Goal: Book appointment/travel/reservation

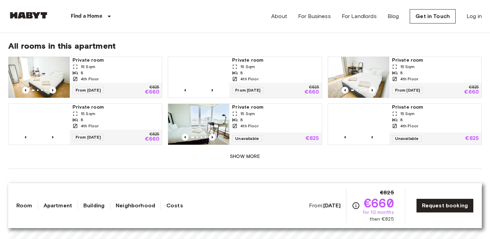
scroll to position [435, 0]
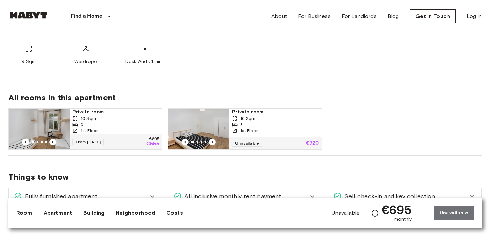
scroll to position [293, 0]
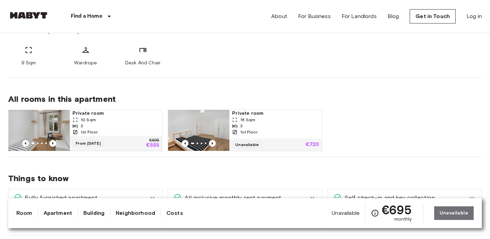
click at [133, 132] on div "1st Floor" at bounding box center [115, 132] width 87 height 6
click at [248, 117] on span "16 Sqm" at bounding box center [247, 120] width 15 height 6
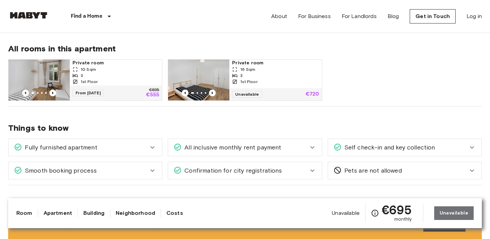
scroll to position [335, 0]
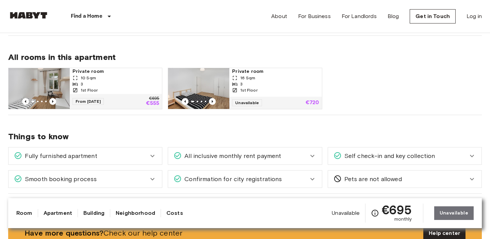
click at [256, 85] on div "3" at bounding box center [275, 84] width 87 height 6
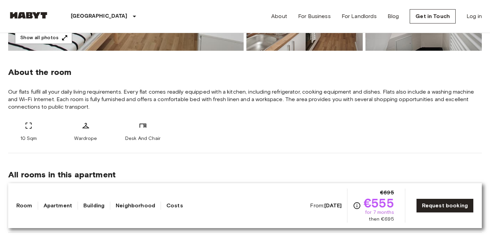
scroll to position [222, 0]
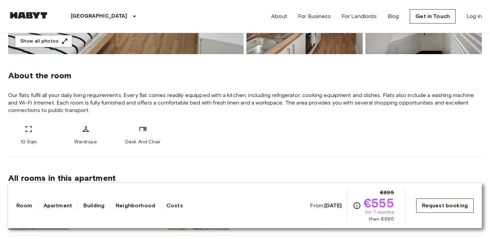
click at [437, 203] on link "Request booking" at bounding box center [445, 205] width 58 height 14
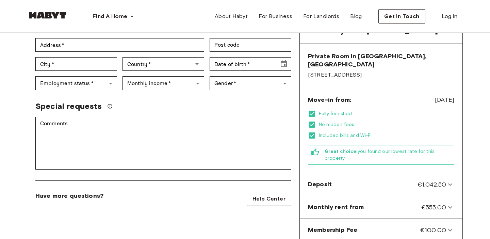
scroll to position [134, 0]
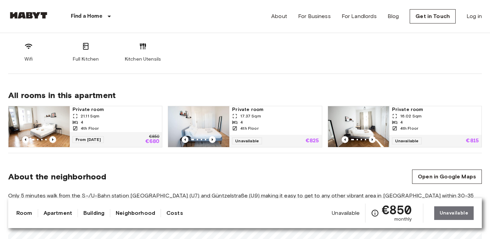
scroll to position [369, 0]
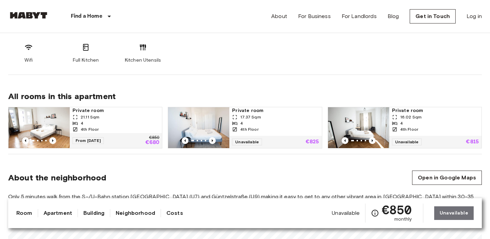
click at [101, 113] on span "Private room" at bounding box center [115, 110] width 87 height 7
click at [258, 117] on span "17.37 Sqm" at bounding box center [250, 117] width 20 height 6
click at [417, 123] on div "4" at bounding box center [435, 123] width 87 height 6
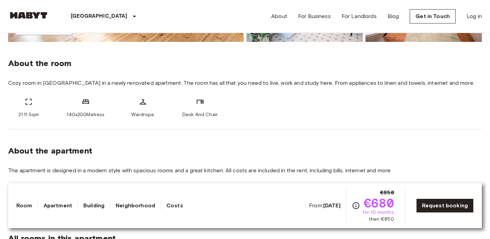
scroll to position [229, 0]
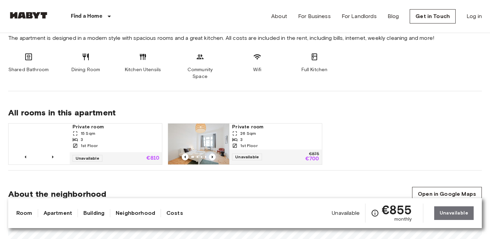
scroll to position [358, 0]
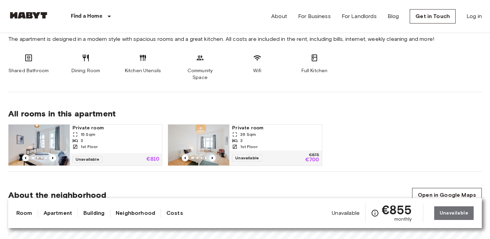
click at [128, 131] on div "15 Sqm" at bounding box center [115, 134] width 87 height 6
click at [257, 138] on div "3" at bounding box center [275, 141] width 87 height 6
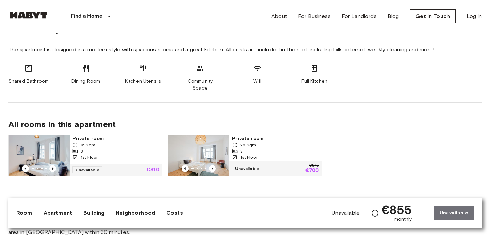
scroll to position [343, 0]
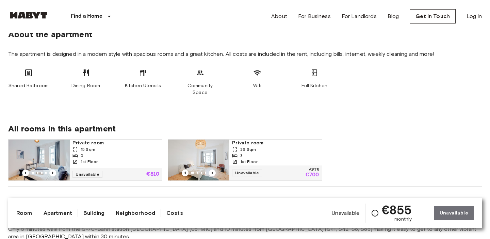
click at [255, 146] on span "26 Sqm" at bounding box center [248, 149] width 16 height 6
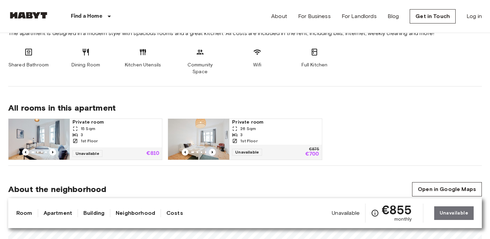
scroll to position [364, 0]
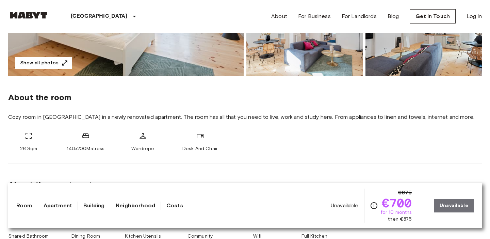
scroll to position [199, 0]
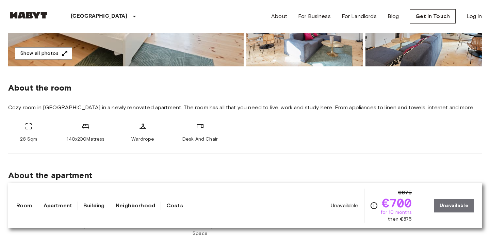
scroll to position [210, 0]
click at [463, 206] on div "Unavailable €875 €700 for 10 months then €875 Unavailable" at bounding box center [402, 206] width 143 height 34
click at [280, 151] on div "About the room Cozy room in Friedrichshain in a newly renovated apartment. The …" at bounding box center [245, 109] width 474 height 87
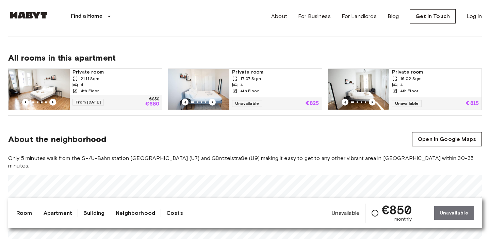
scroll to position [406, 0]
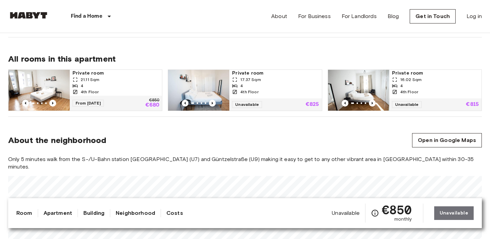
click at [115, 87] on div "4" at bounding box center [115, 86] width 87 height 6
click at [264, 91] on div "4th Floor" at bounding box center [275, 92] width 87 height 6
click at [418, 84] on div "4" at bounding box center [435, 86] width 87 height 6
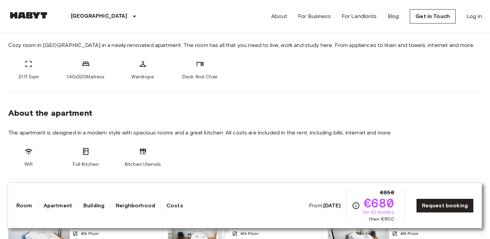
scroll to position [272, 0]
click at [433, 202] on link "Request booking" at bounding box center [445, 205] width 58 height 14
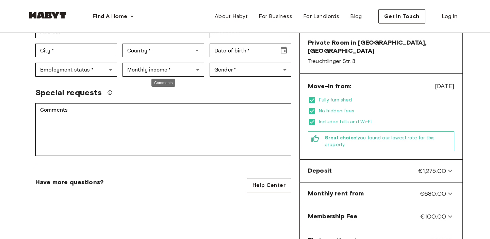
scroll to position [152, 0]
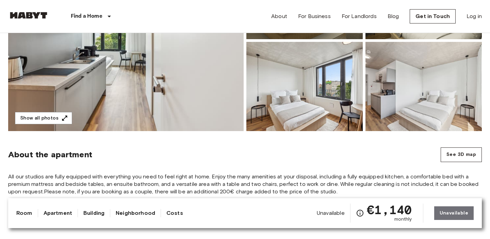
scroll to position [119, 0]
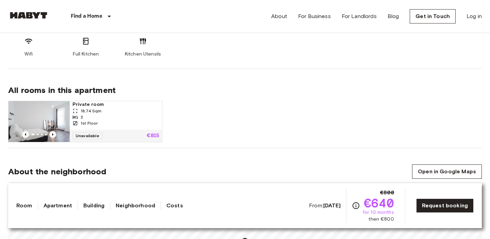
scroll to position [386, 0]
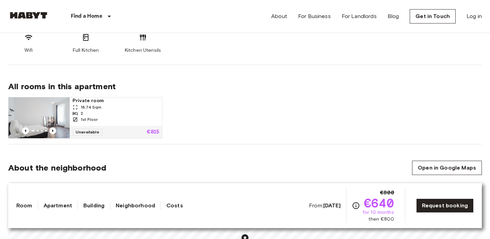
click at [100, 110] on div "2" at bounding box center [115, 113] width 87 height 6
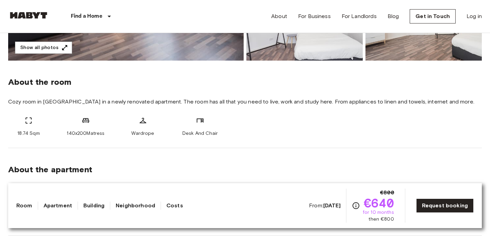
scroll to position [213, 0]
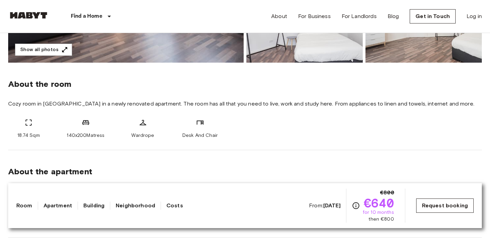
click at [444, 209] on link "Request booking" at bounding box center [445, 205] width 58 height 14
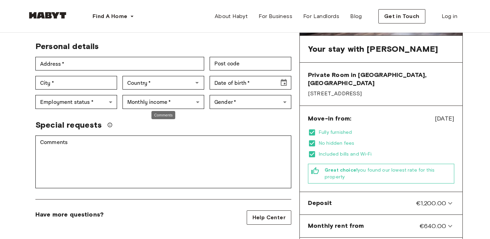
scroll to position [118, 0]
